Goal: Transaction & Acquisition: Purchase product/service

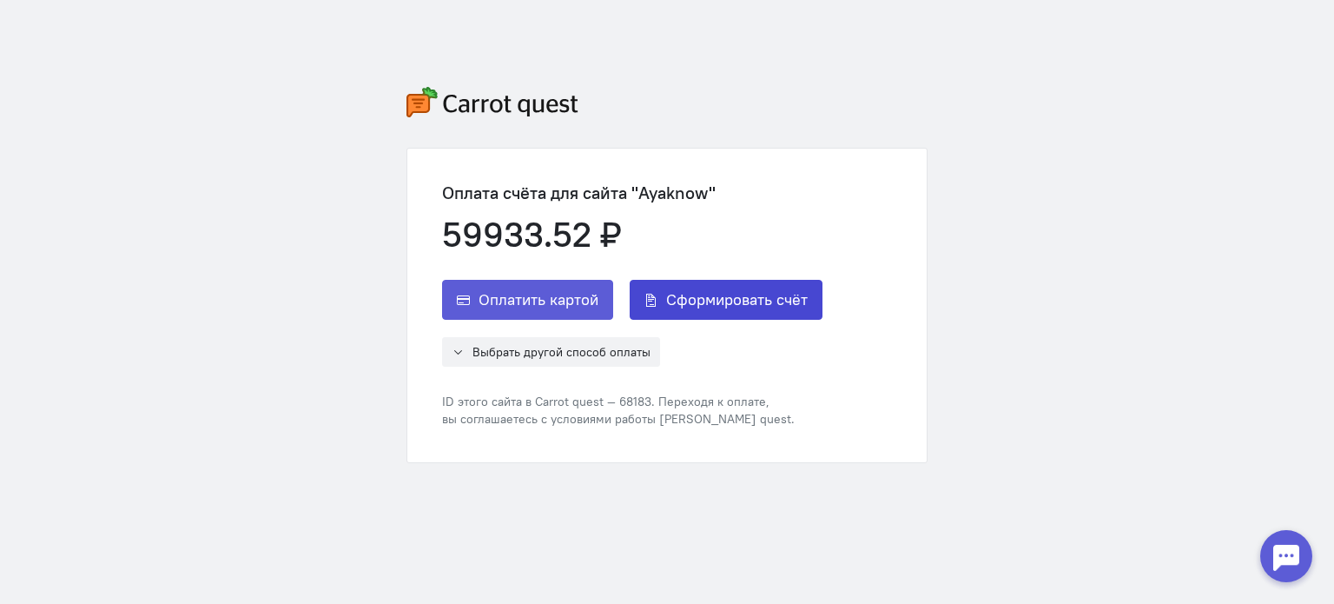
click at [738, 291] on span "Сформировать счёт" at bounding box center [737, 299] width 142 height 21
click at [799, 310] on button "Сформировать счёт" at bounding box center [726, 300] width 193 height 40
